Goal: Find specific page/section: Find specific page/section

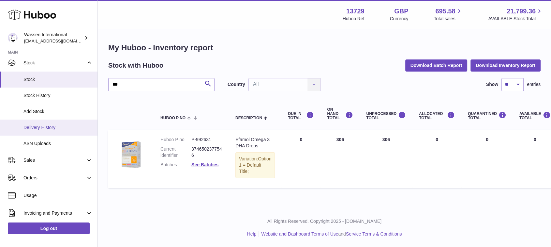
scroll to position [72, 0]
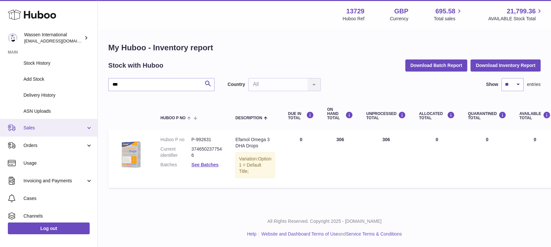
click at [34, 130] on span "Sales" at bounding box center [54, 128] width 62 height 6
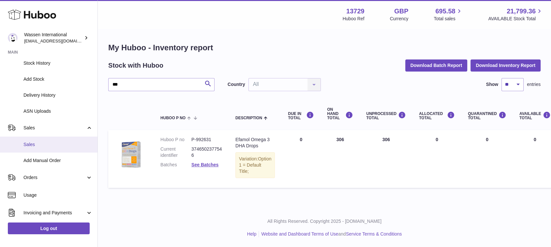
click at [30, 146] on span "Sales" at bounding box center [57, 144] width 69 height 6
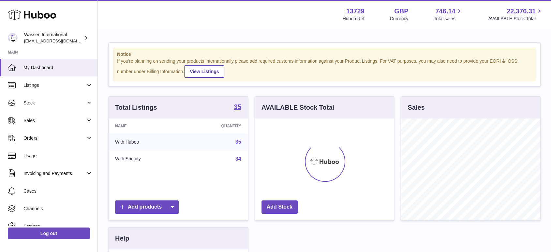
scroll to position [102, 139]
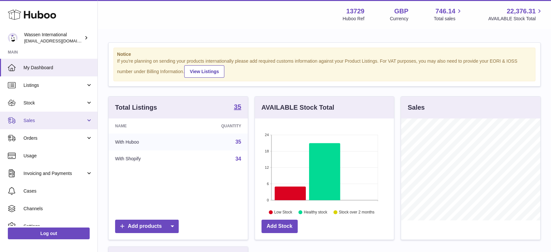
click at [38, 122] on span "Sales" at bounding box center [54, 120] width 62 height 6
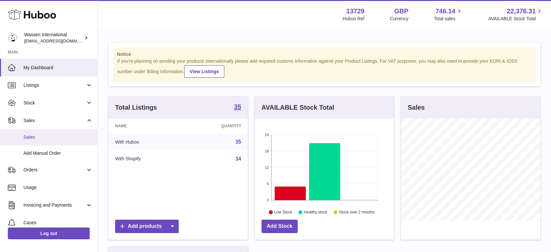
click at [34, 134] on span "Sales" at bounding box center [57, 137] width 69 height 6
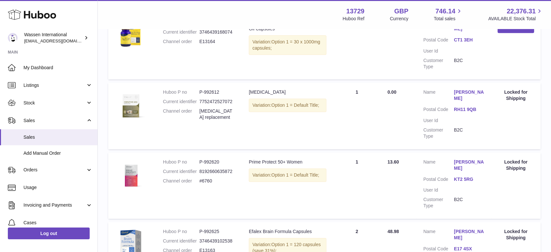
scroll to position [290, 0]
